Goal: Navigation & Orientation: Find specific page/section

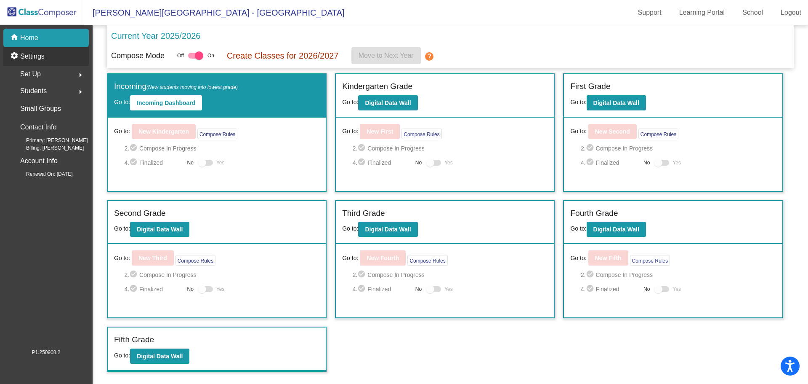
click at [85, 51] on div "settings Settings" at bounding box center [45, 56] width 85 height 19
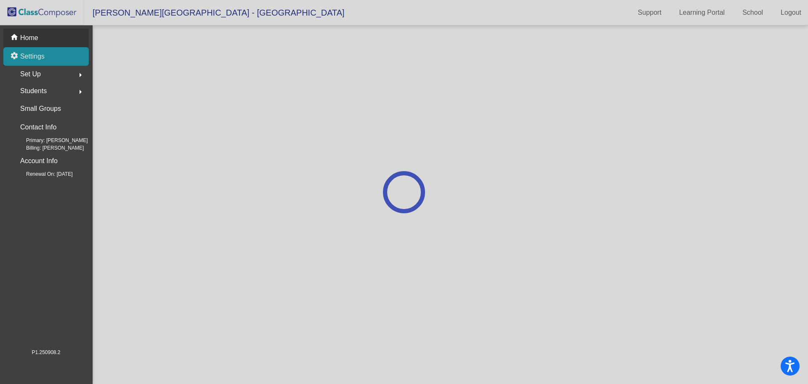
click at [77, 38] on body "Accessibility Screen-Reader Guide, Feedback, and Issue Reporting | New window […" at bounding box center [404, 192] width 808 height 384
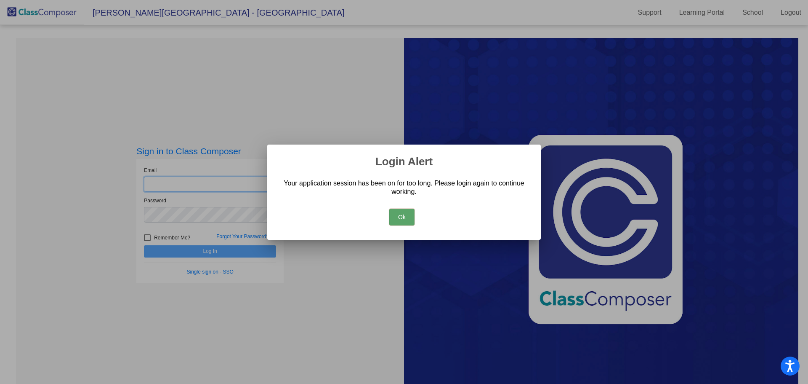
type input "[EMAIL_ADDRESS][DOMAIN_NAME]"
click at [406, 217] on button "Ok" at bounding box center [401, 216] width 25 height 17
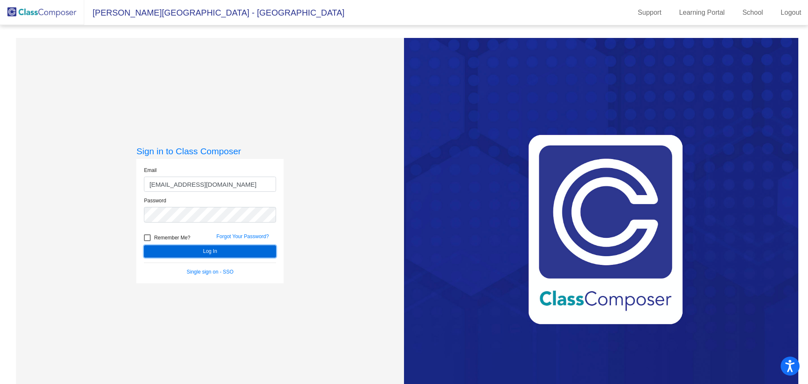
click at [211, 256] on button "Log In" at bounding box center [210, 251] width 132 height 12
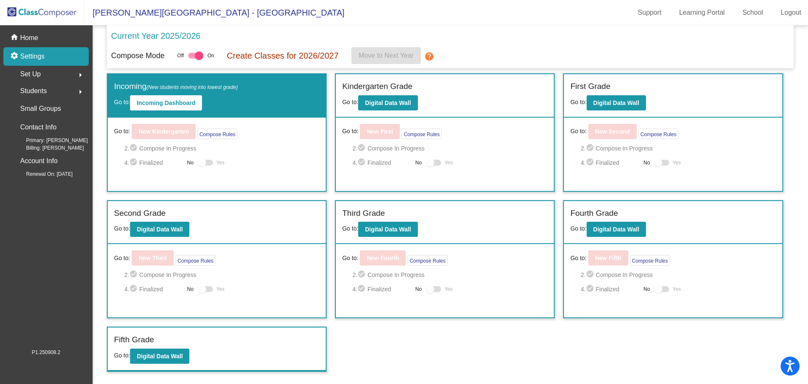
click at [75, 75] on mat-icon "arrow_right" at bounding box center [80, 75] width 10 height 10
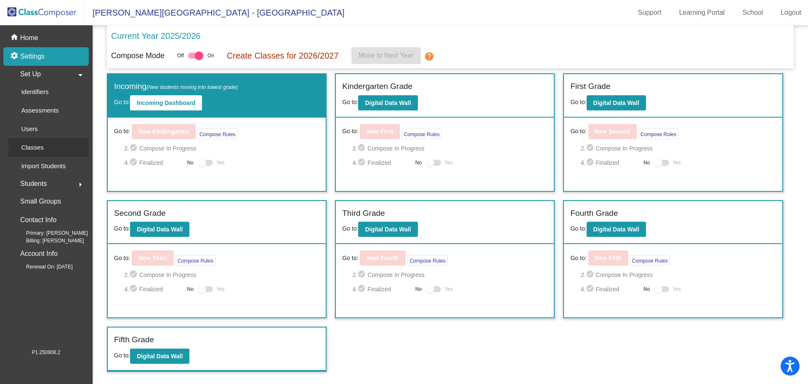
click at [70, 151] on link "Classes" at bounding box center [48, 147] width 80 height 19
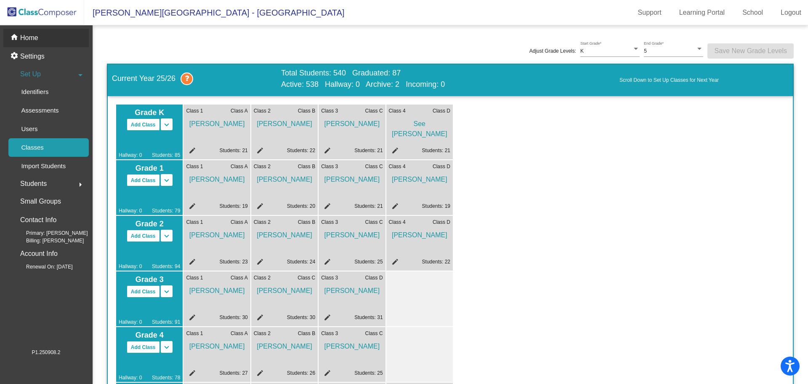
click at [45, 42] on div "home Home" at bounding box center [45, 38] width 85 height 19
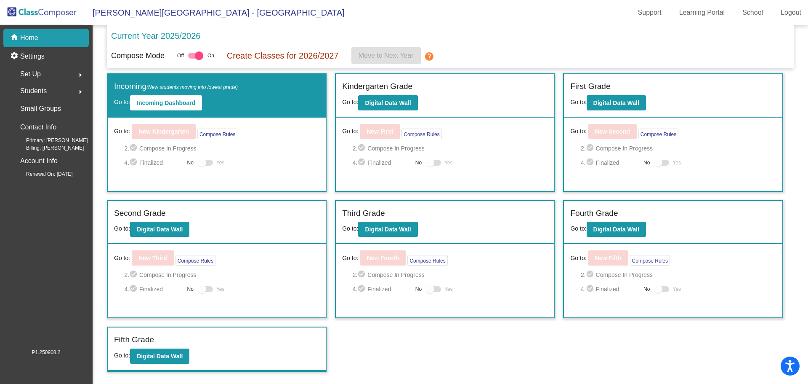
click at [749, 379] on mat-sidenav-content "Current Year 2025/2026 Compose Mode Off On Create Classes for 2026/2027 Move to…" at bounding box center [451, 204] width 716 height 358
